Goal: Information Seeking & Learning: Learn about a topic

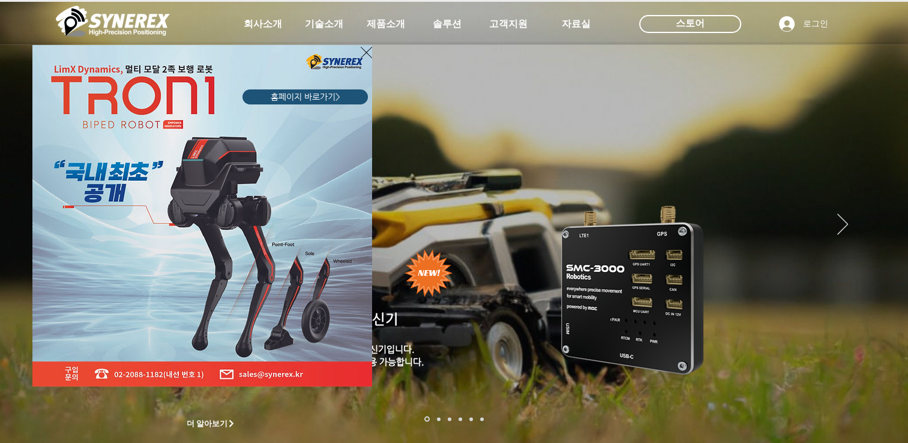
click at [362, 49] on icon "사이트로 돌아가기" at bounding box center [366, 52] width 11 height 11
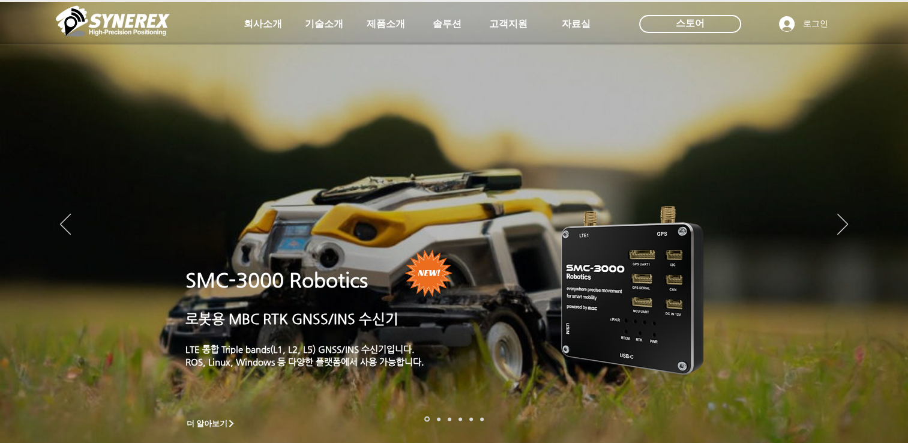
scroll to position [480, 0]
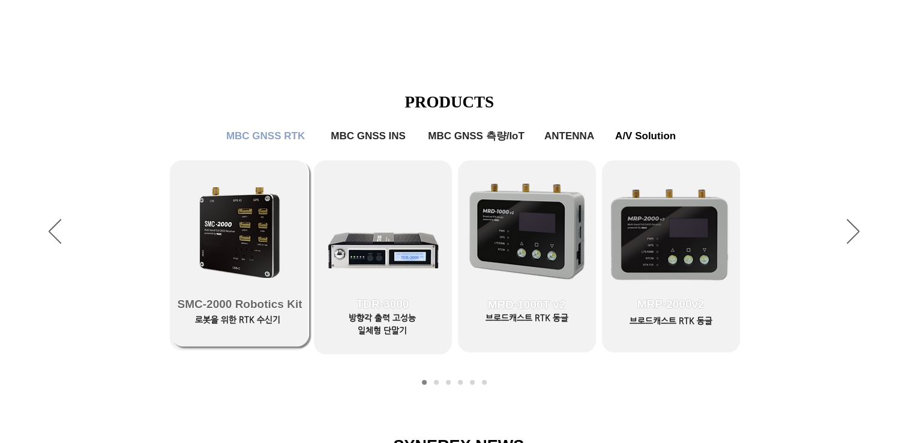
click at [203, 205] on link "SMC-2000 Robotics Kit" at bounding box center [240, 253] width 138 height 186
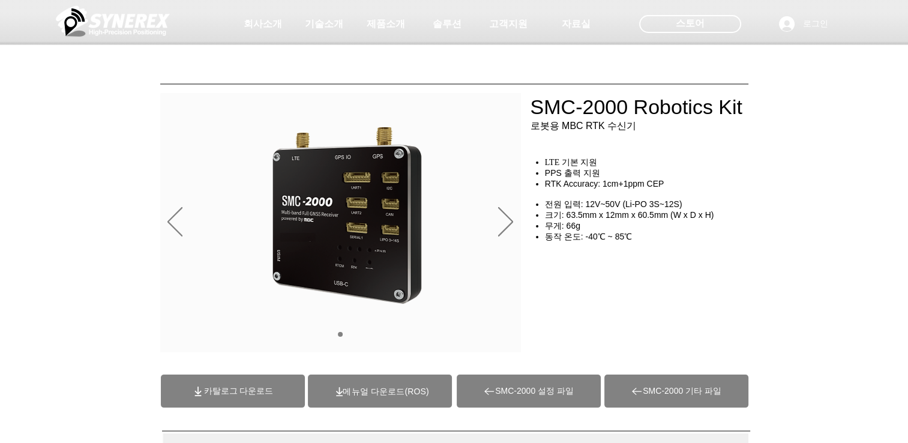
click at [270, 389] on span "카탈로그 다운로드" at bounding box center [239, 391] width 70 height 11
drag, startPoint x: 667, startPoint y: 328, endPoint x: 672, endPoint y: 335, distance: 8.2
click at [669, 329] on div "main content" at bounding box center [454, 273] width 908 height 179
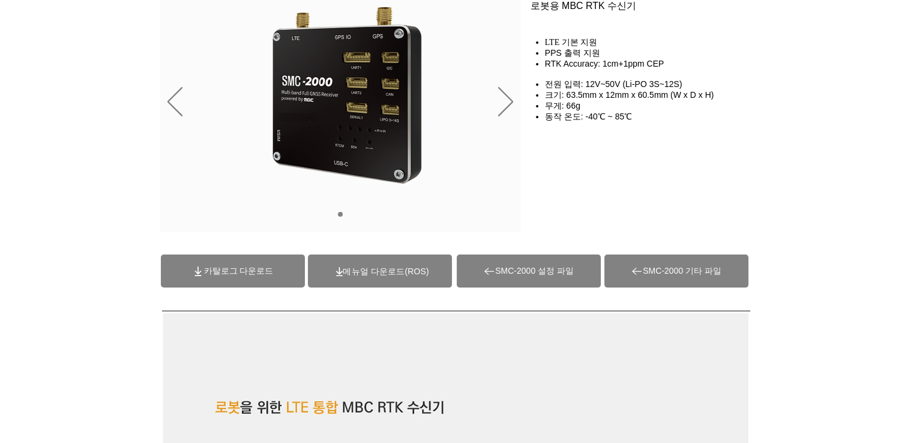
scroll to position [180, 0]
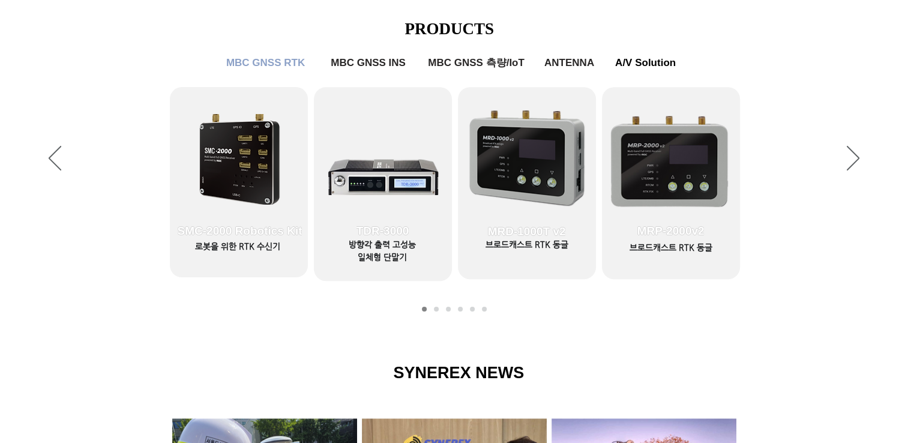
scroll to position [660, 0]
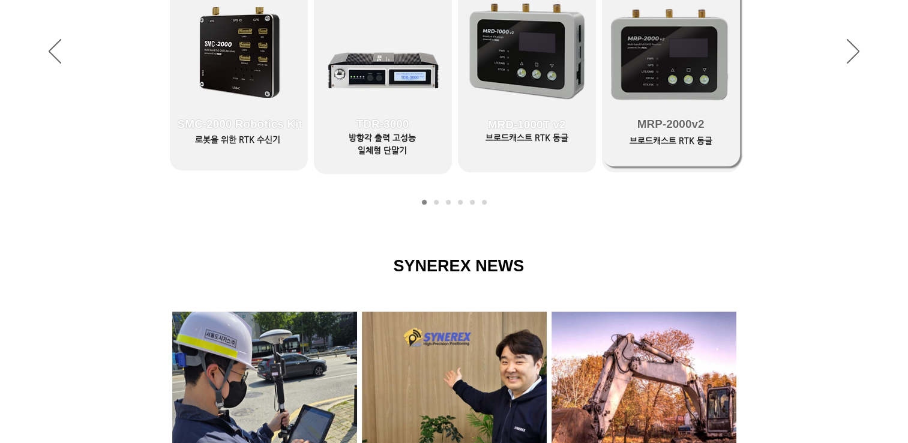
click at [687, 47] on link "MRP-2000v2" at bounding box center [671, 73] width 138 height 186
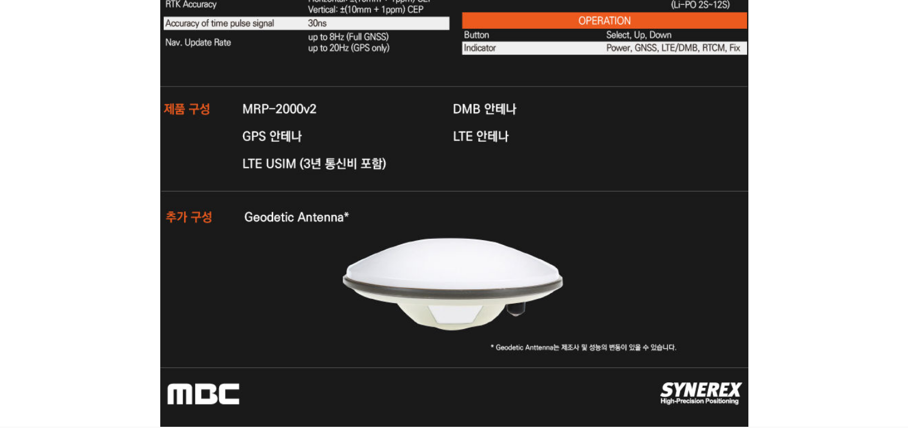
scroll to position [4291, 0]
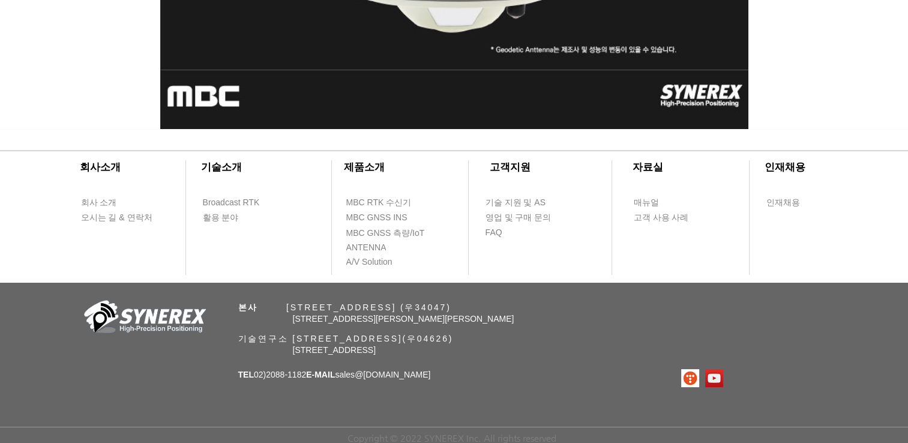
scroll to position [660, 0]
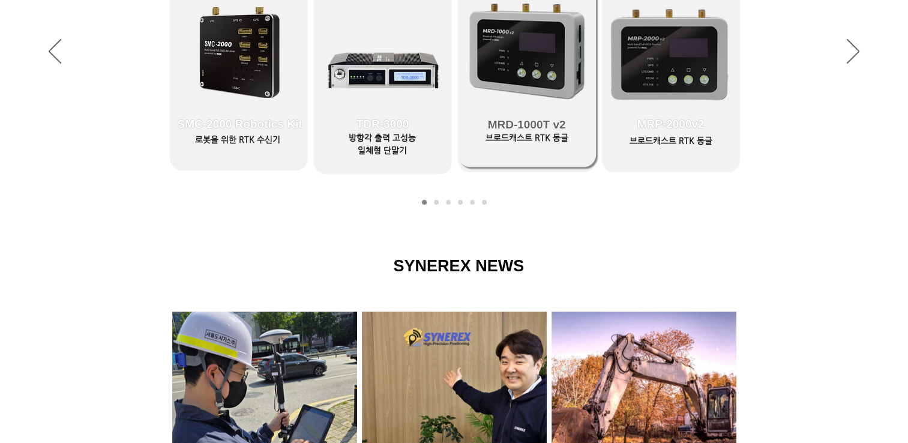
click at [513, 85] on span "MRD-1000T v2" at bounding box center [527, 125] width 138 height 84
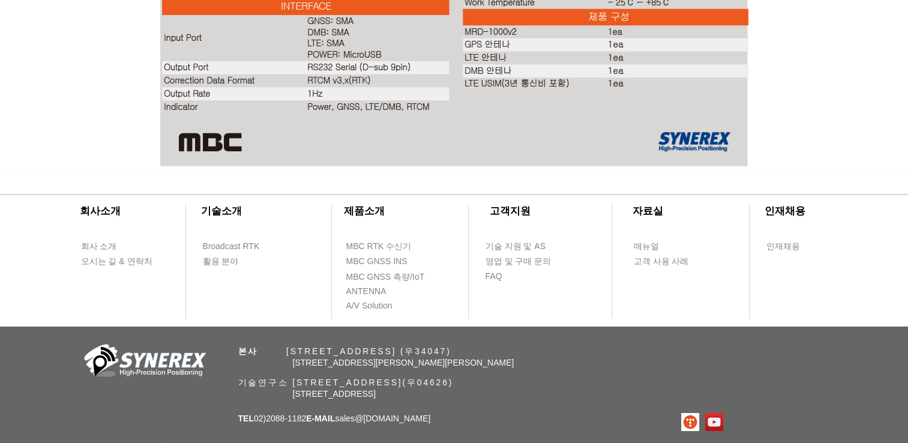
scroll to position [2907, 0]
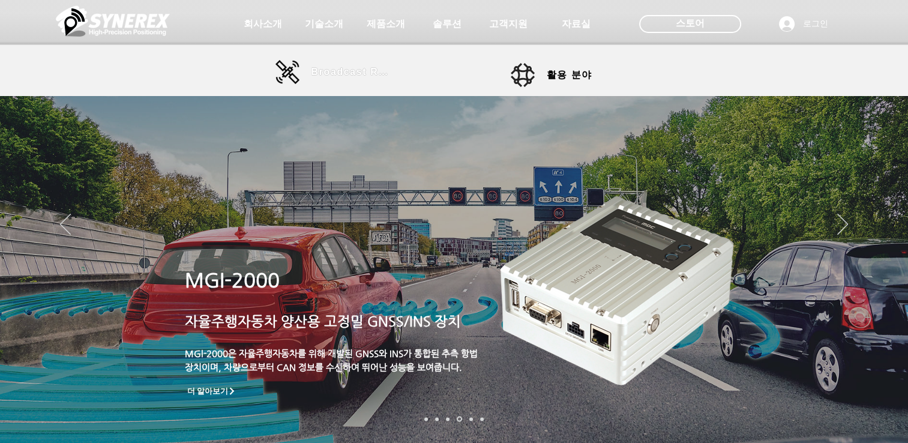
click at [324, 73] on span "Broadcast RTK" at bounding box center [351, 72] width 81 height 11
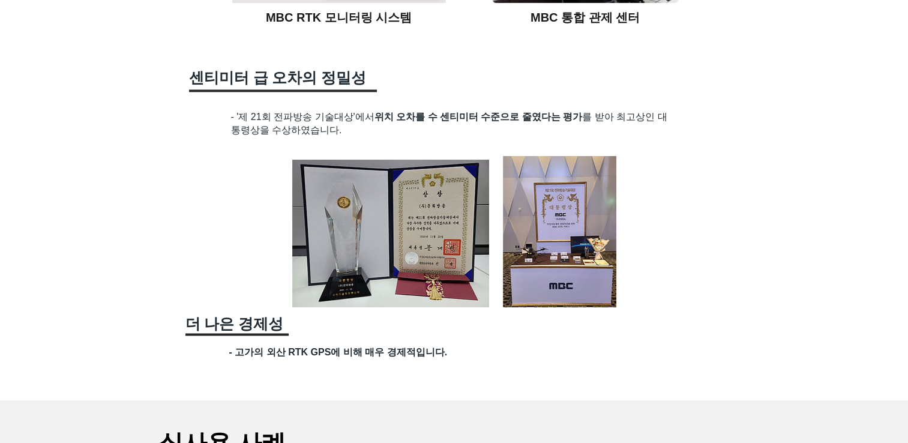
scroll to position [1800, 0]
